Goal: Navigation & Orientation: Find specific page/section

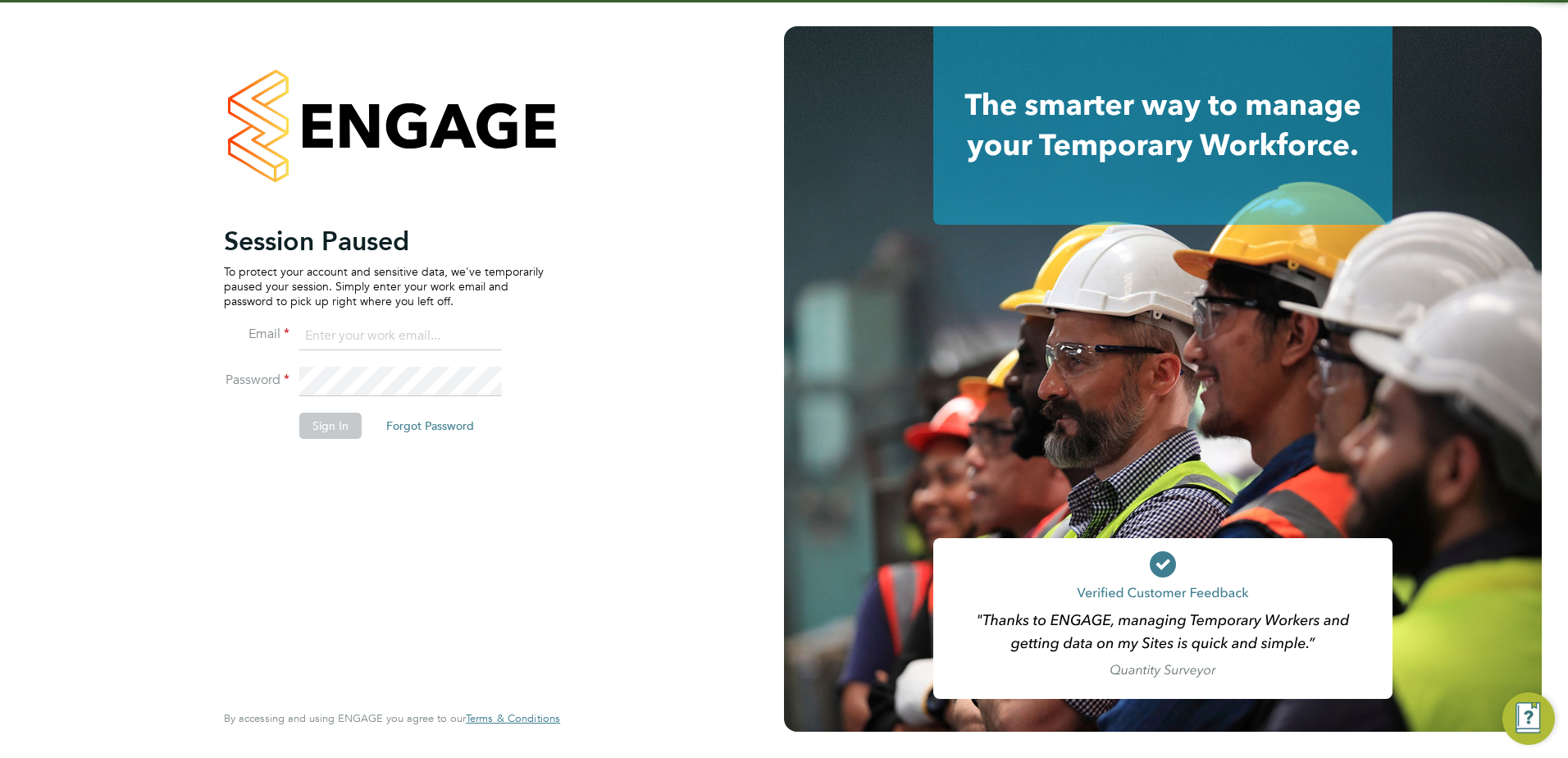
type input "[EMAIL_ADDRESS][DOMAIN_NAME]"
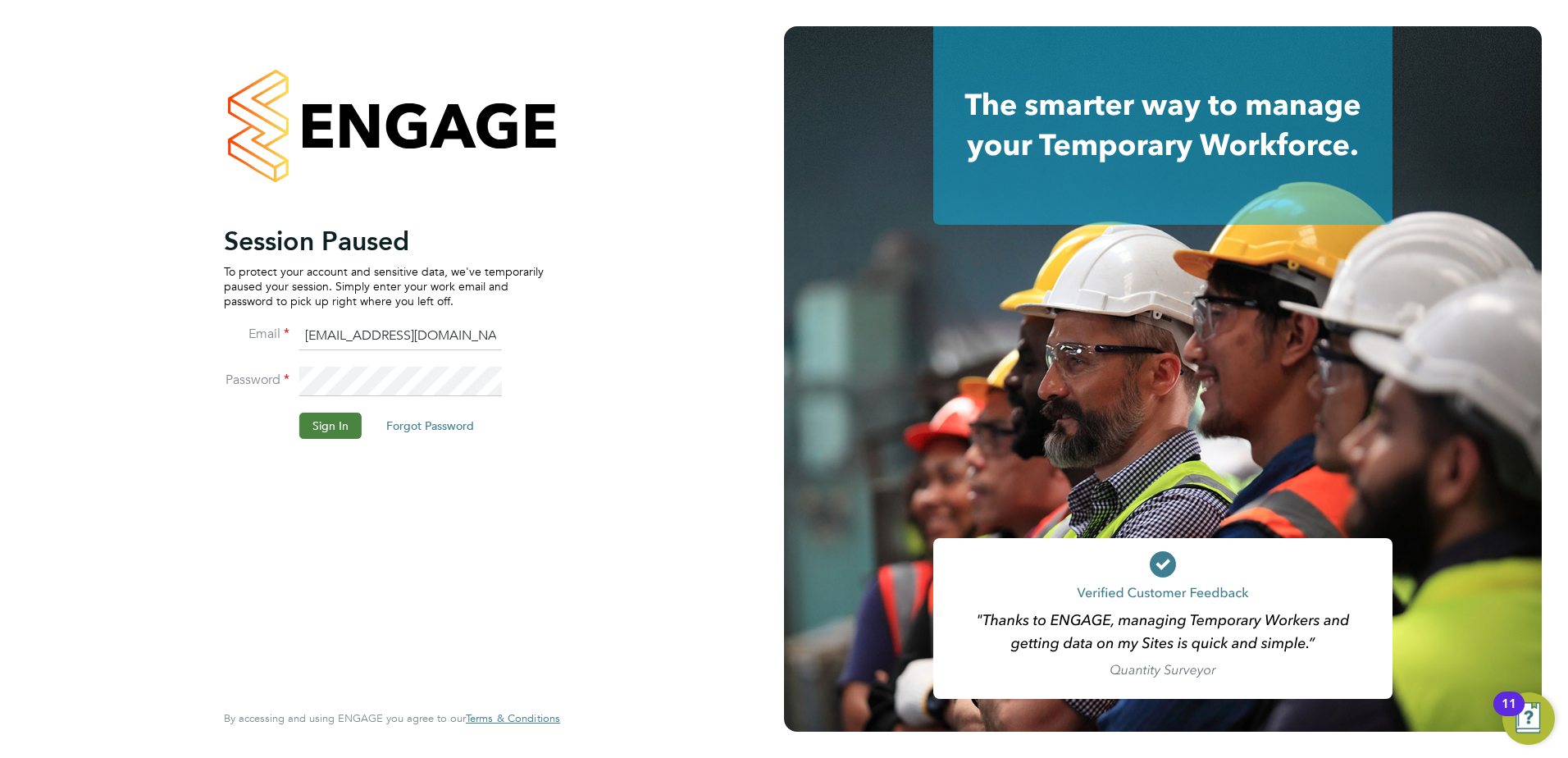
click at [323, 426] on button "Sign In" at bounding box center [331, 426] width 63 height 26
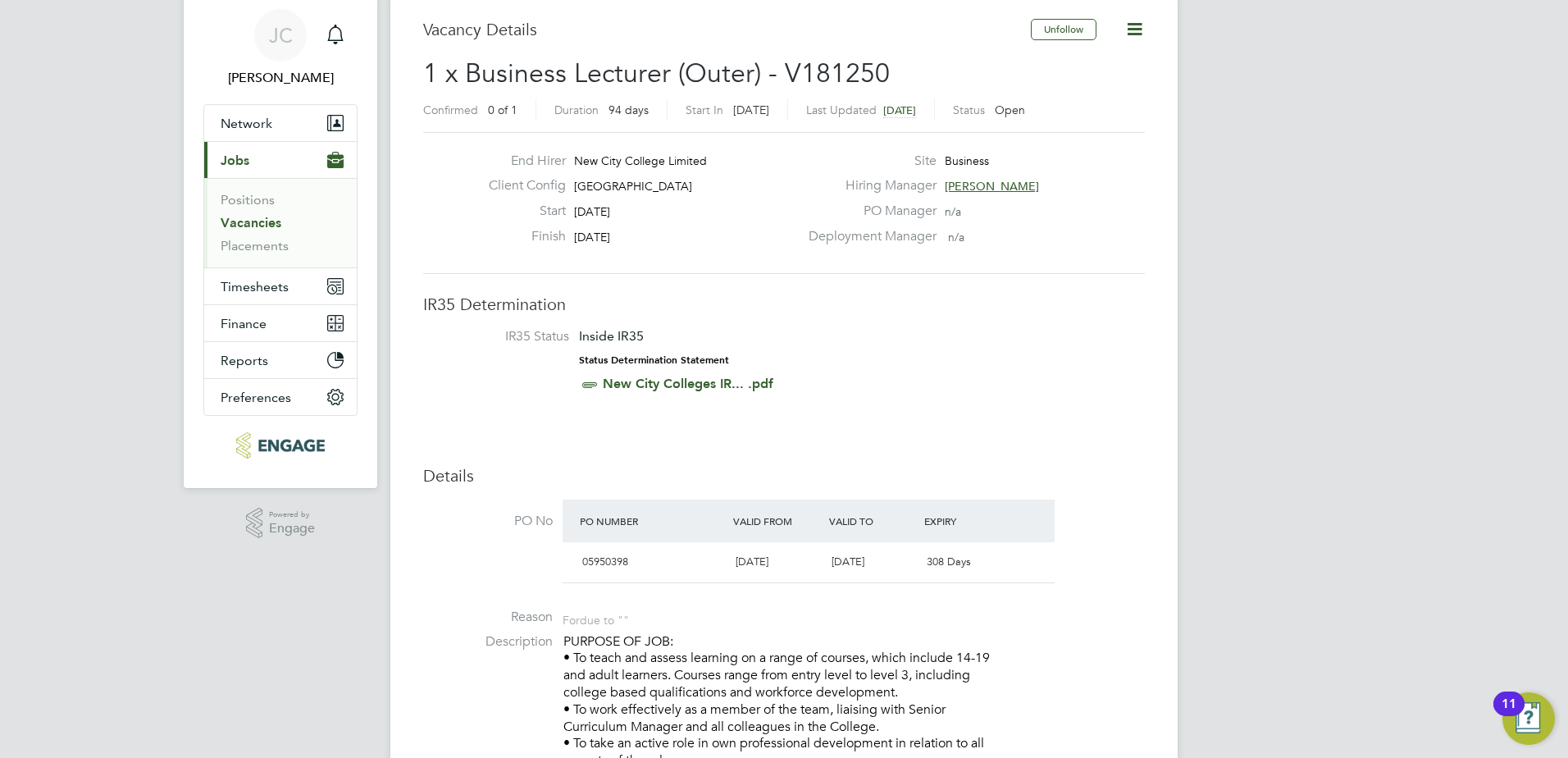
scroll to position [82, 0]
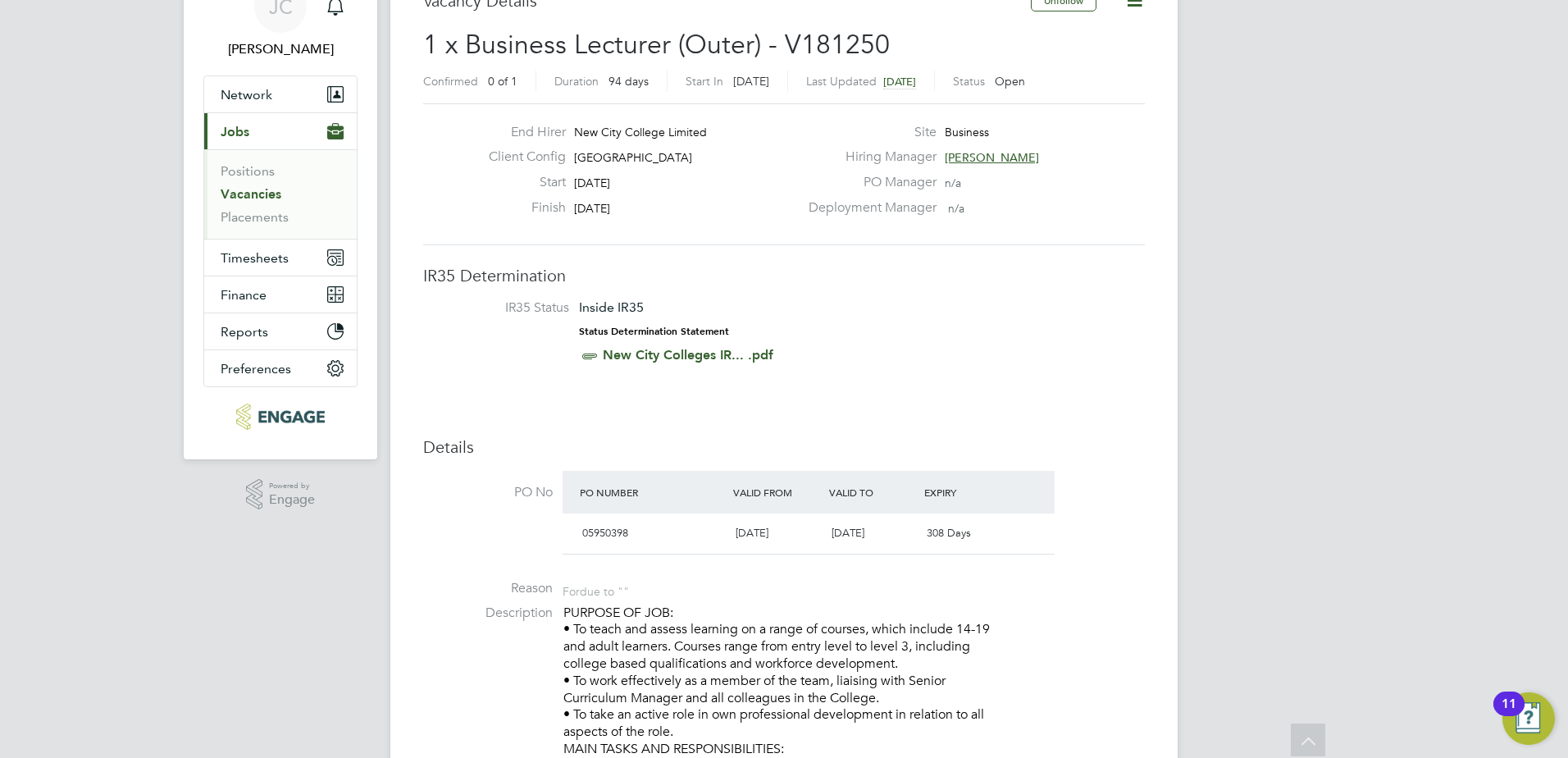
click at [233, 192] on link "Vacancies" at bounding box center [251, 194] width 61 height 16
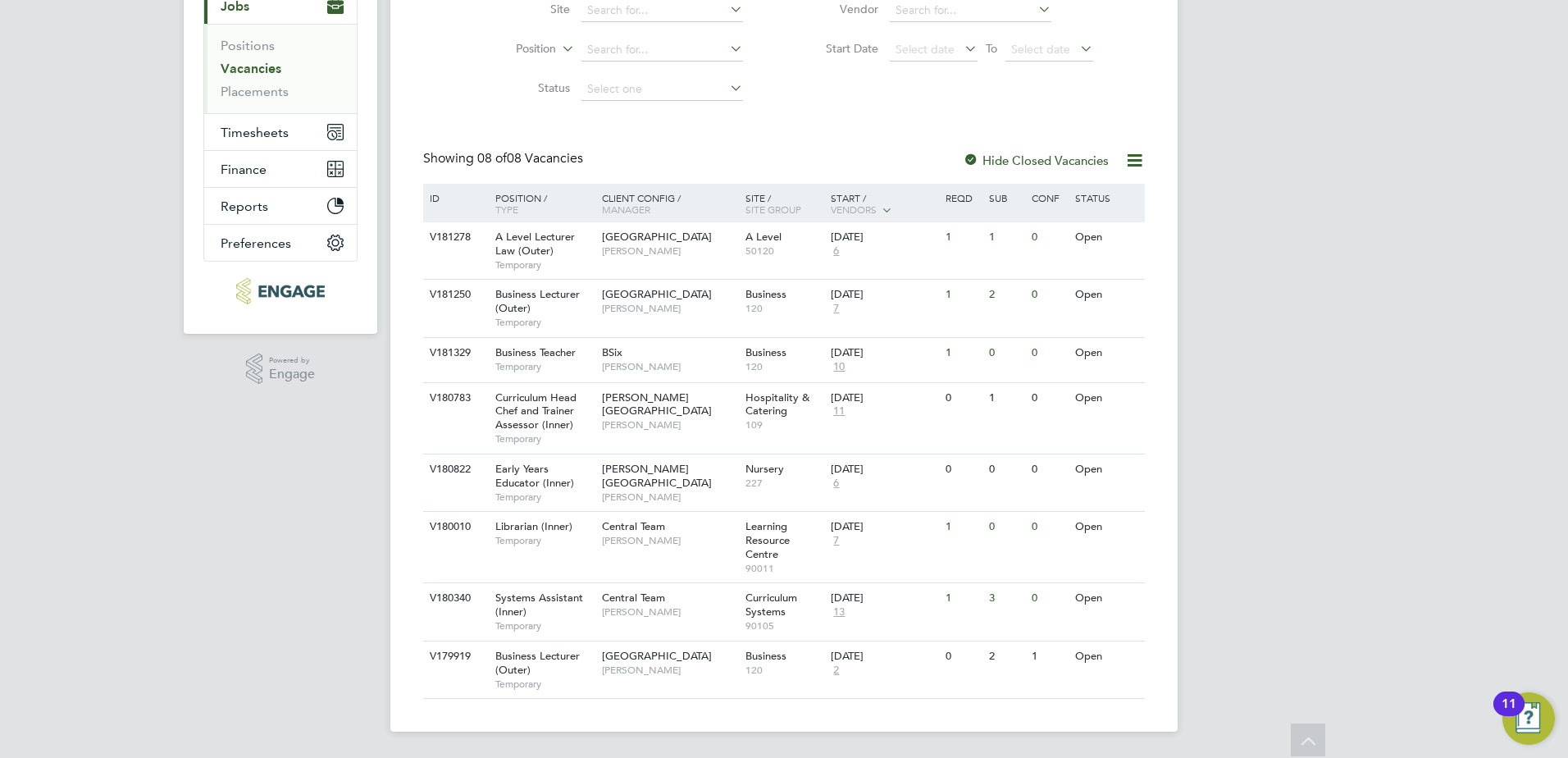
scroll to position [196, 0]
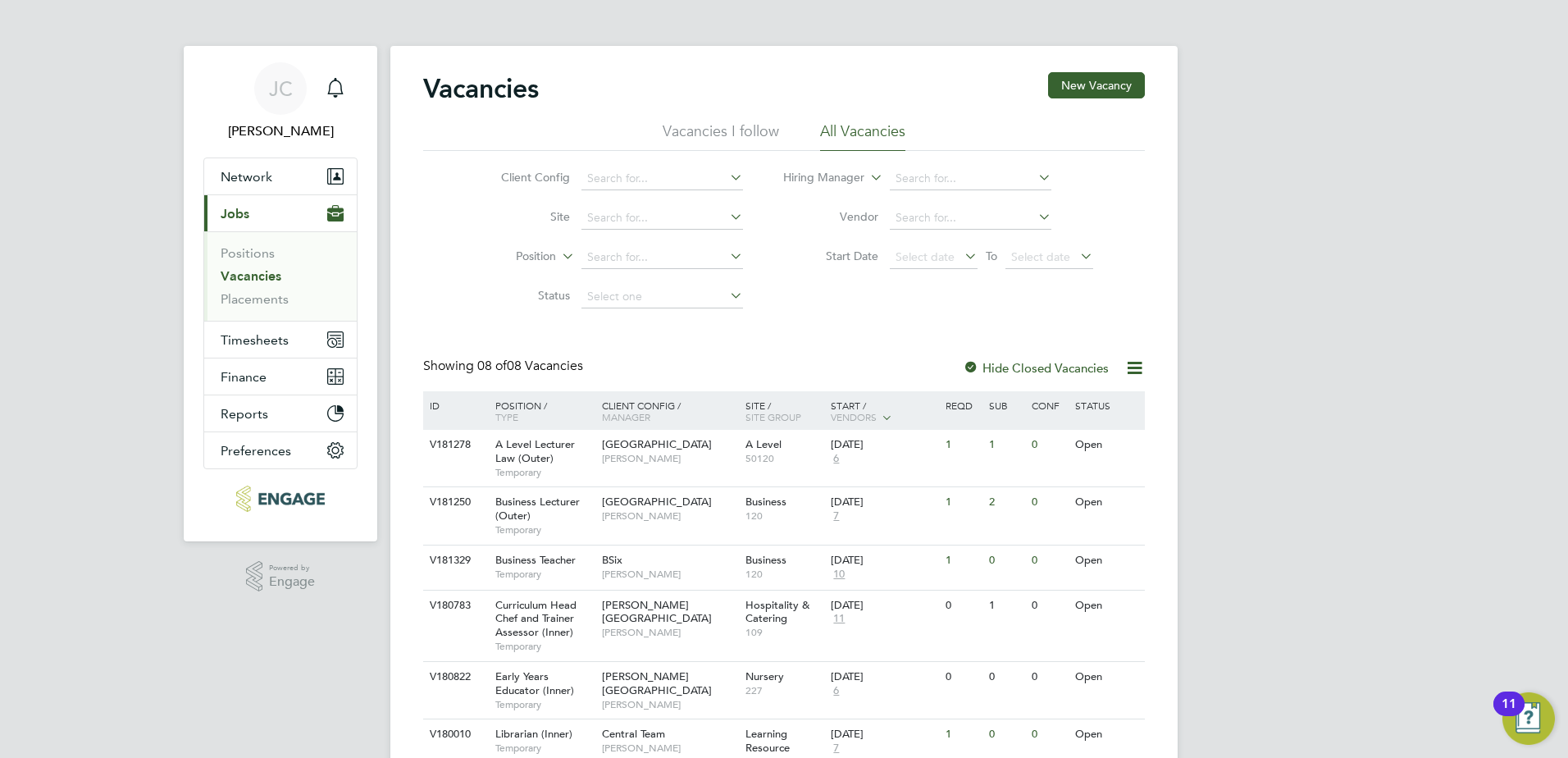
click at [255, 269] on link "Vacancies" at bounding box center [251, 276] width 61 height 16
